Goal: Information Seeking & Learning: Learn about a topic

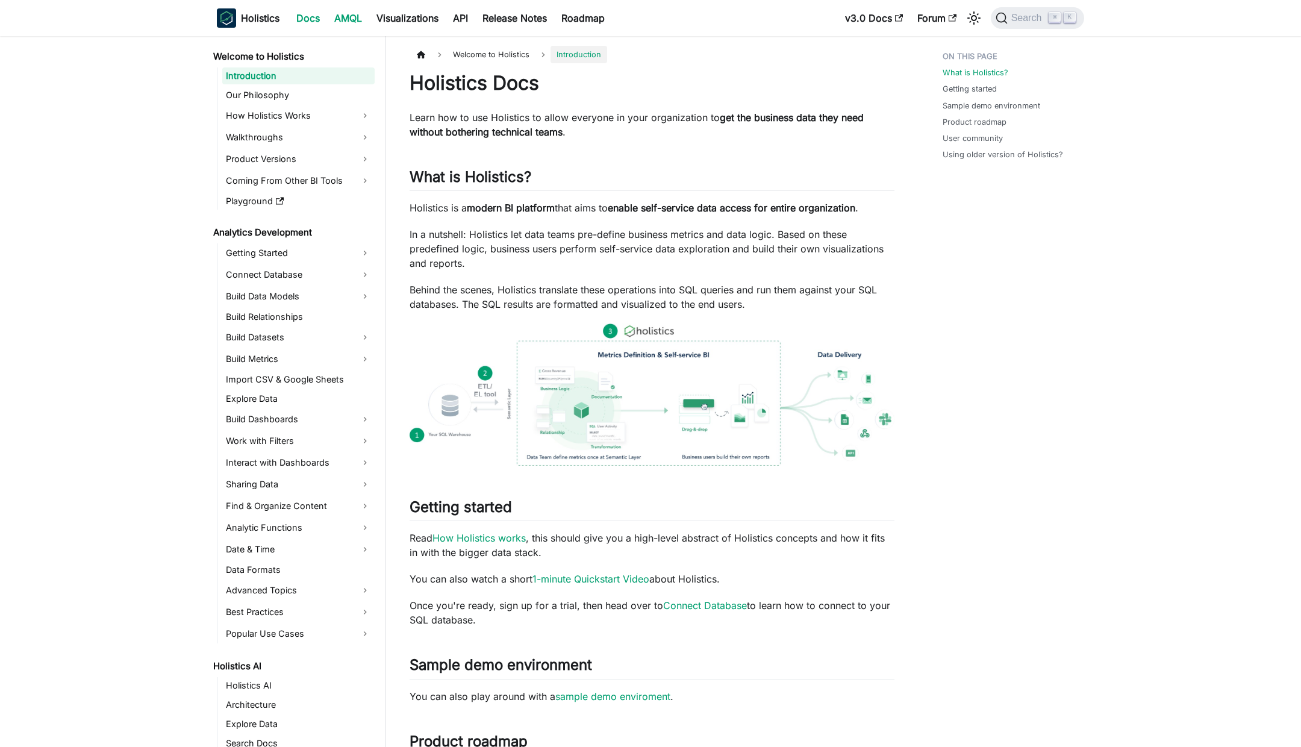
click at [351, 11] on link "AMQL" at bounding box center [348, 17] width 42 height 19
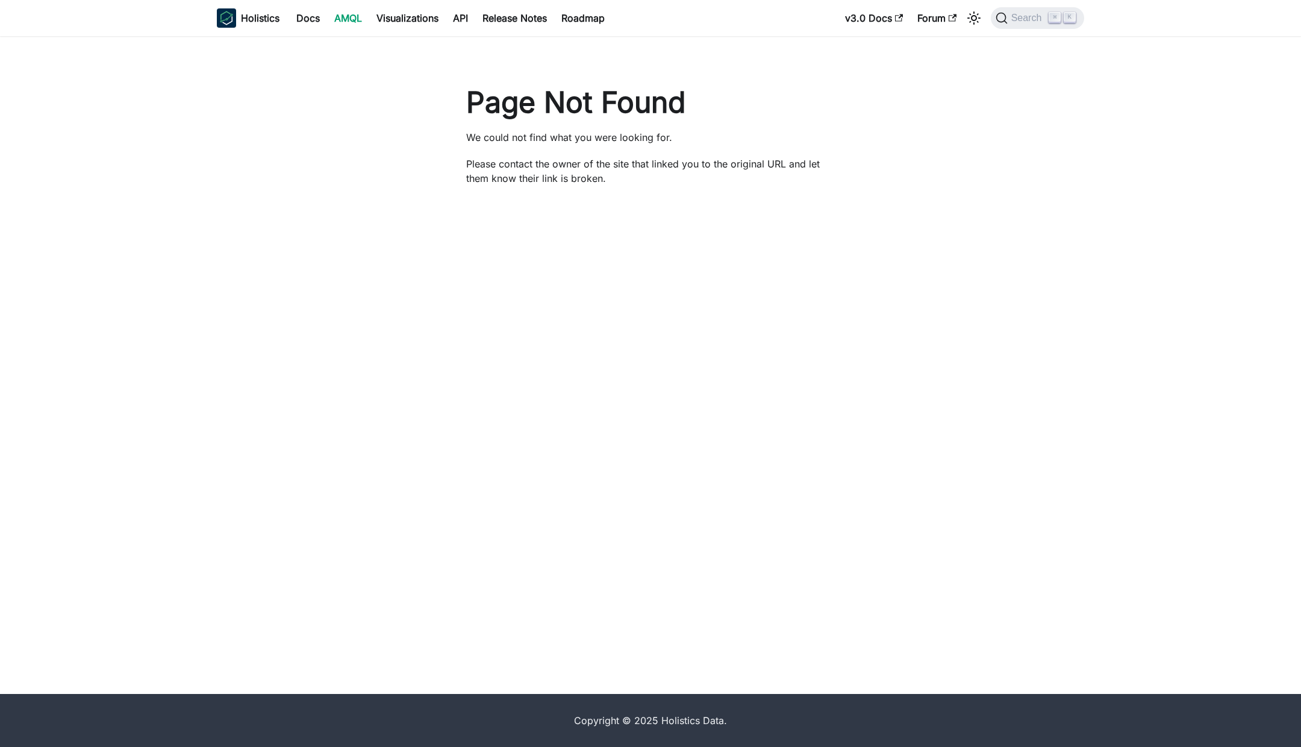
click at [345, 15] on link "AMQL" at bounding box center [348, 17] width 42 height 19
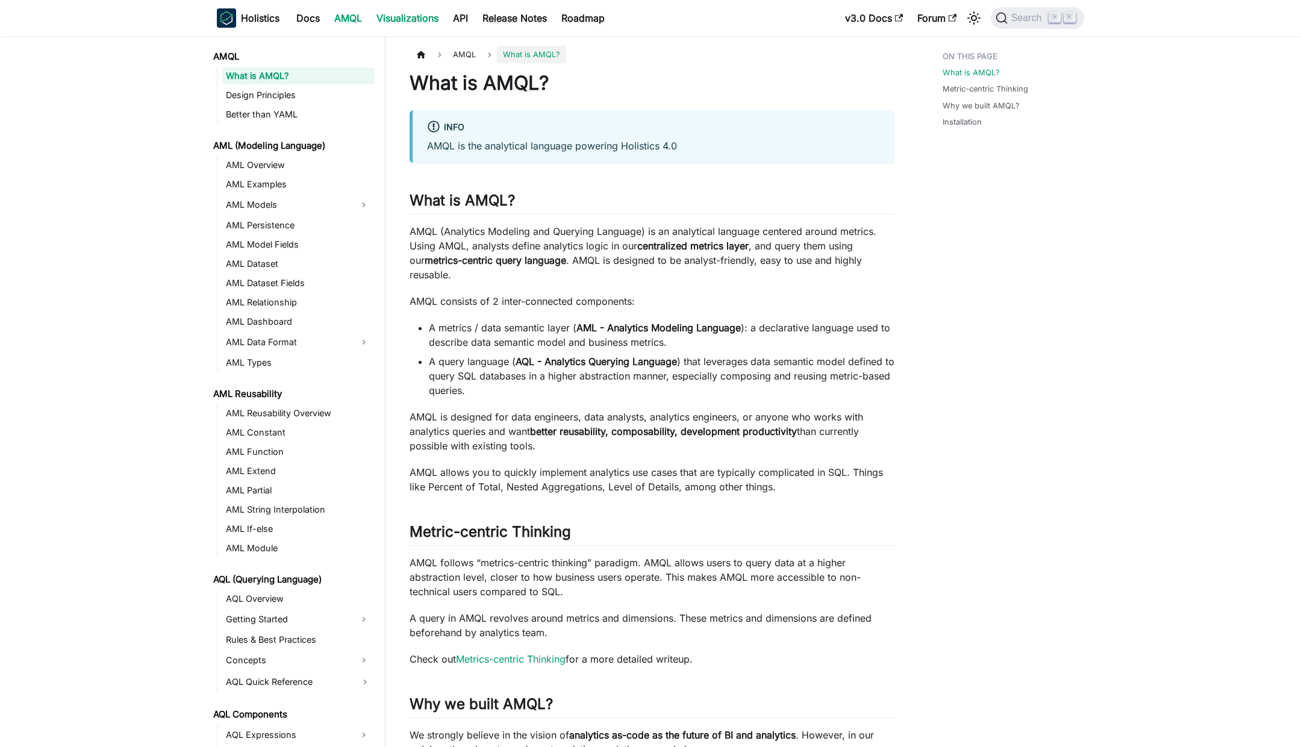
click at [401, 13] on link "Visualizations" at bounding box center [407, 17] width 77 height 19
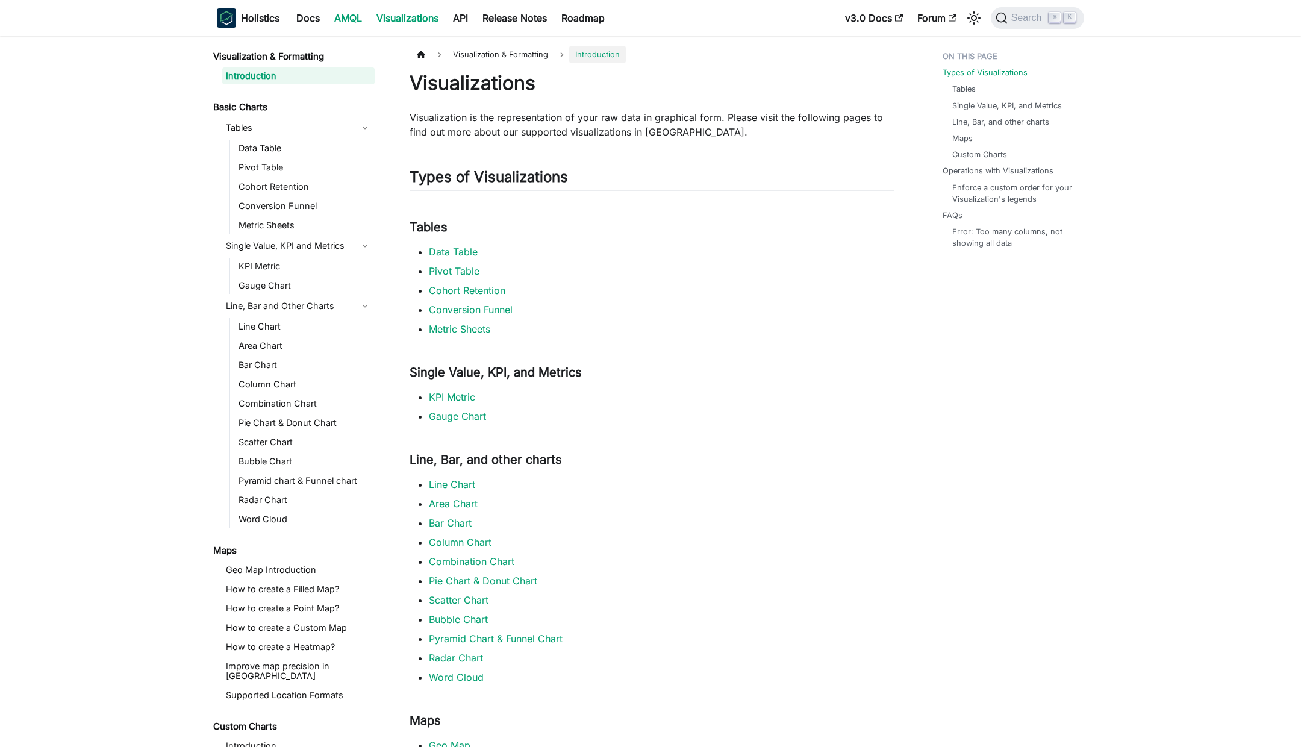
click at [345, 16] on link "AMQL" at bounding box center [348, 17] width 42 height 19
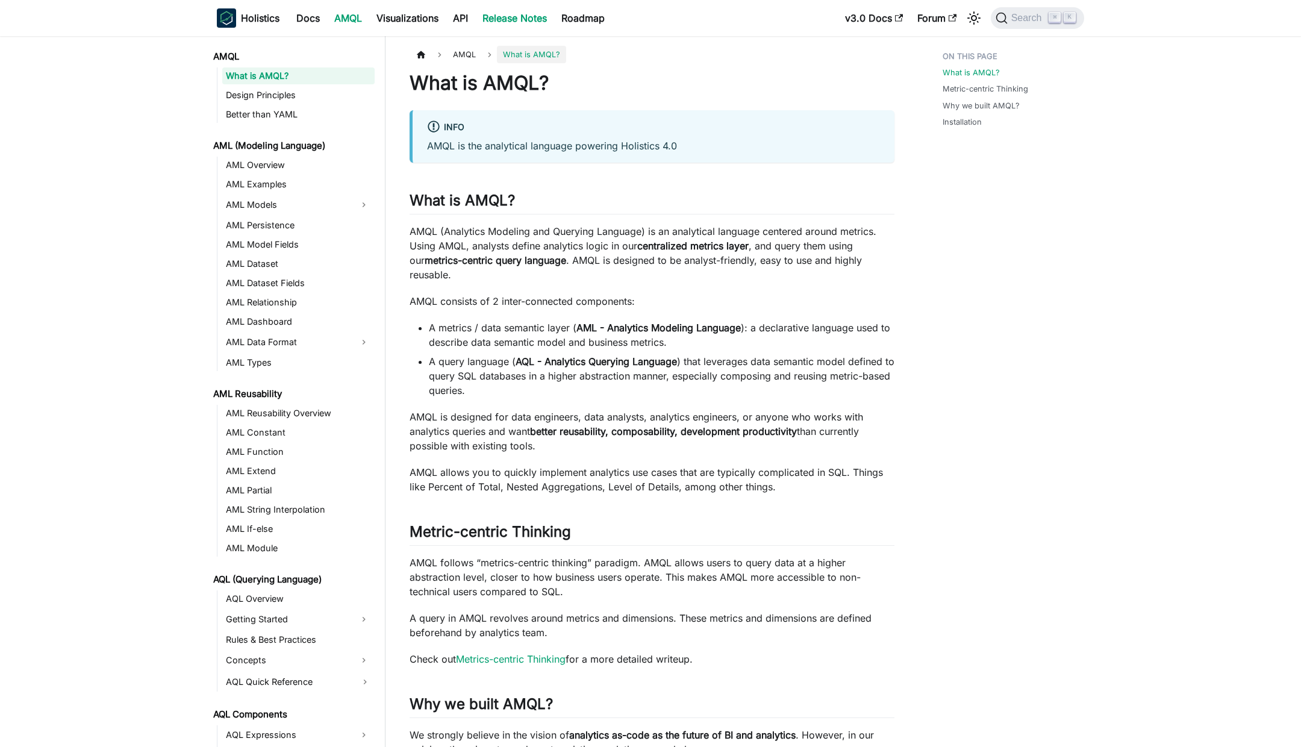
click at [544, 16] on link "Release Notes" at bounding box center [514, 17] width 79 height 19
